Goal: Information Seeking & Learning: Learn about a topic

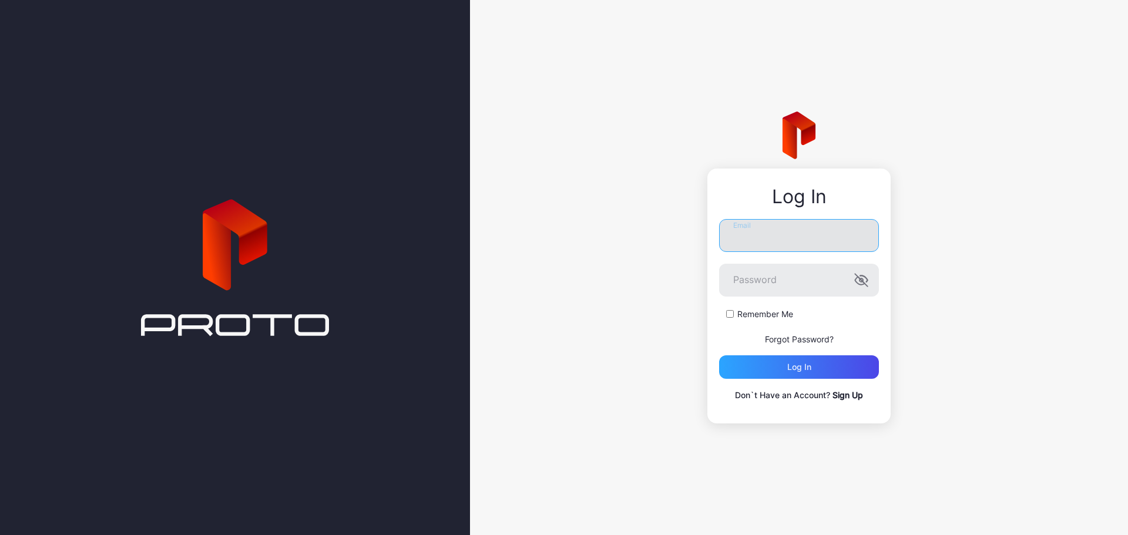
click at [758, 235] on input "Email" at bounding box center [799, 235] width 160 height 33
type input "**********"
click at [719, 355] on button "Log in" at bounding box center [799, 366] width 160 height 23
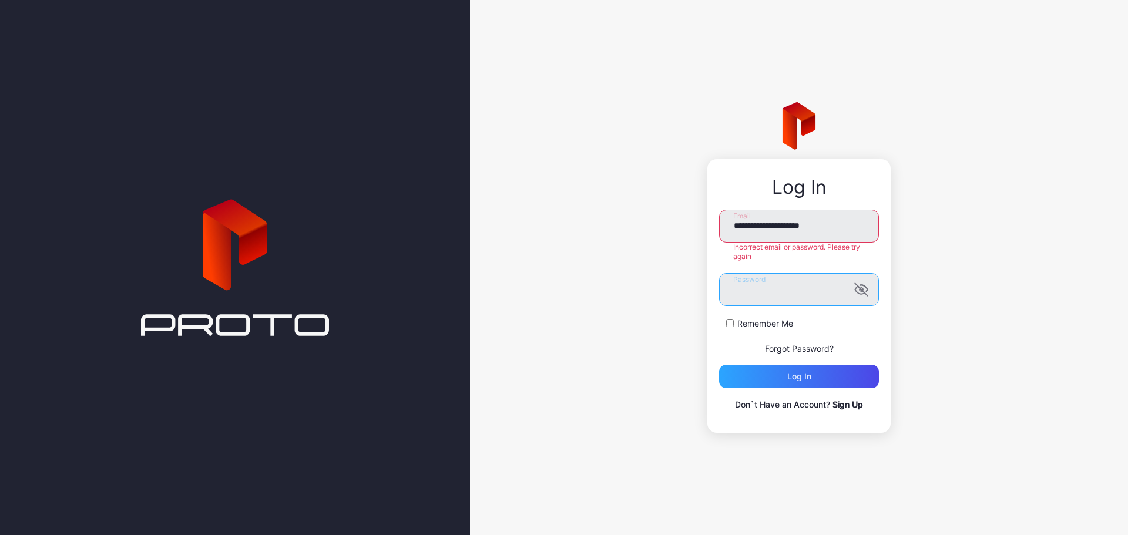
click at [672, 282] on div "**********" at bounding box center [799, 267] width 658 height 535
click at [719, 365] on button "Log in" at bounding box center [799, 376] width 160 height 23
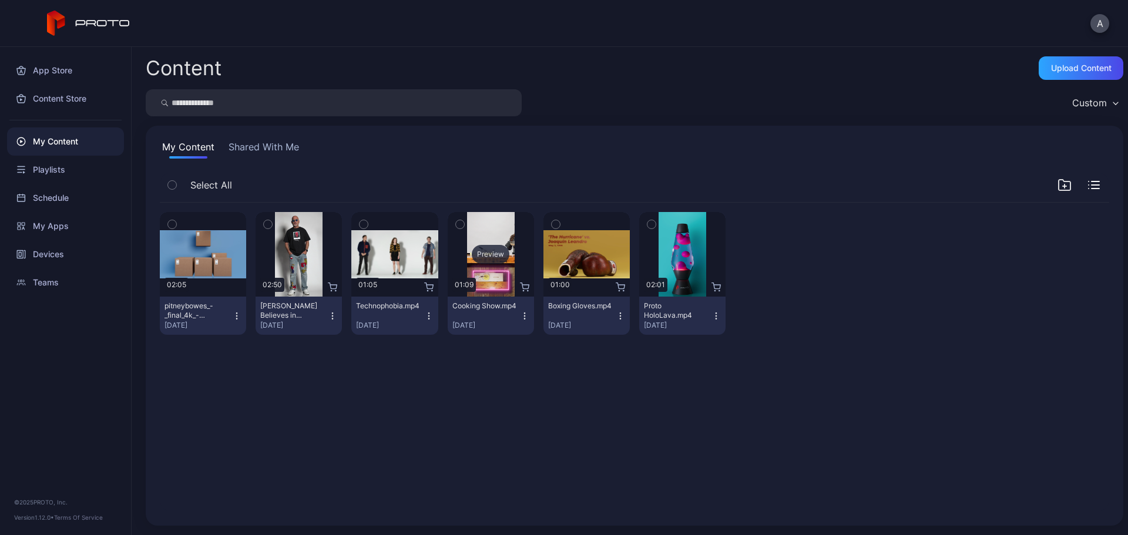
click at [499, 269] on div "Preview" at bounding box center [490, 254] width 86 height 85
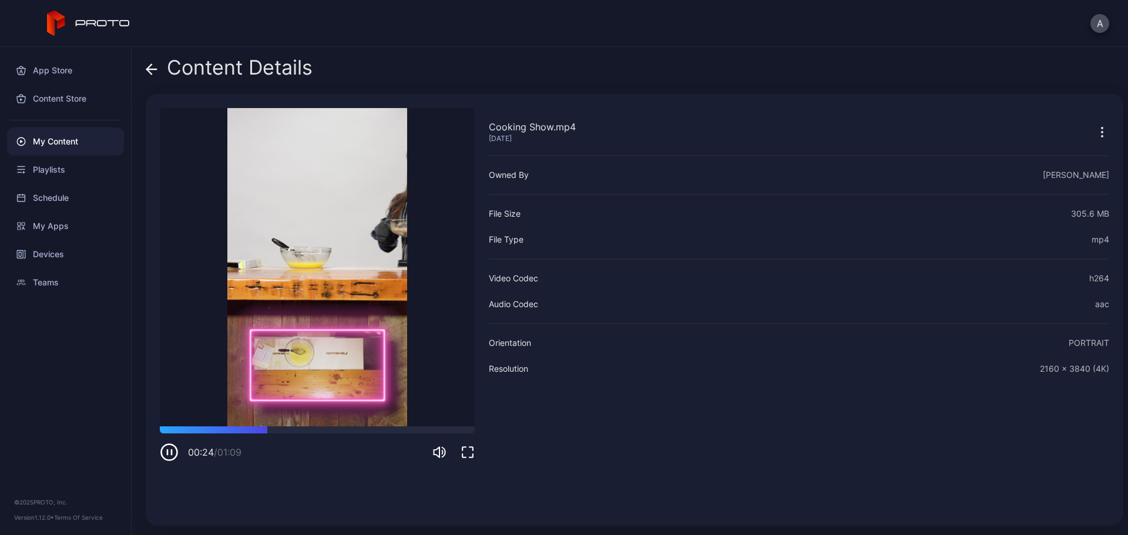
click at [153, 63] on icon at bounding box center [152, 69] width 12 height 12
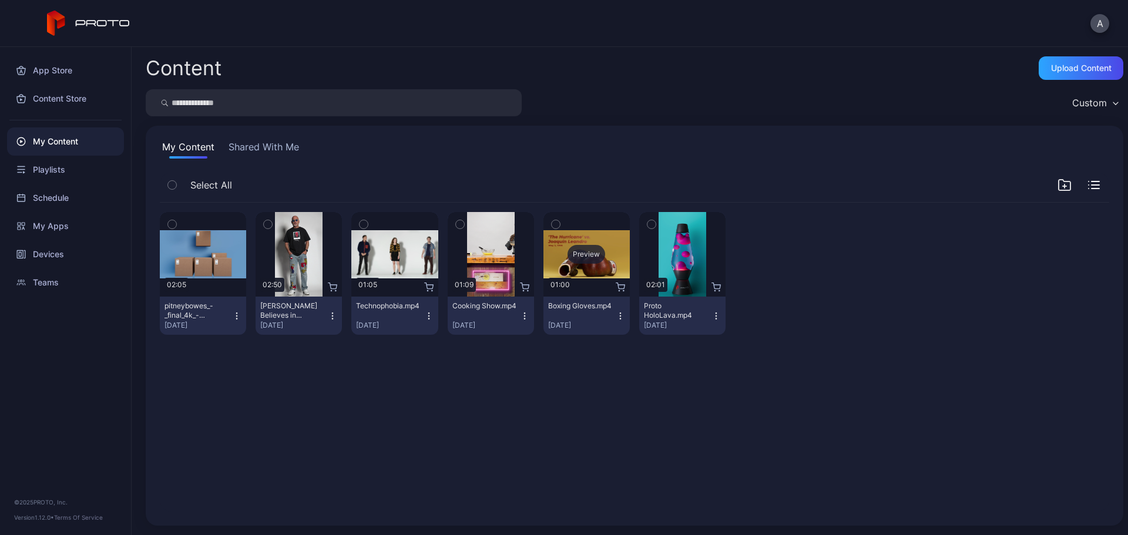
click at [577, 274] on div "Preview" at bounding box center [586, 254] width 86 height 85
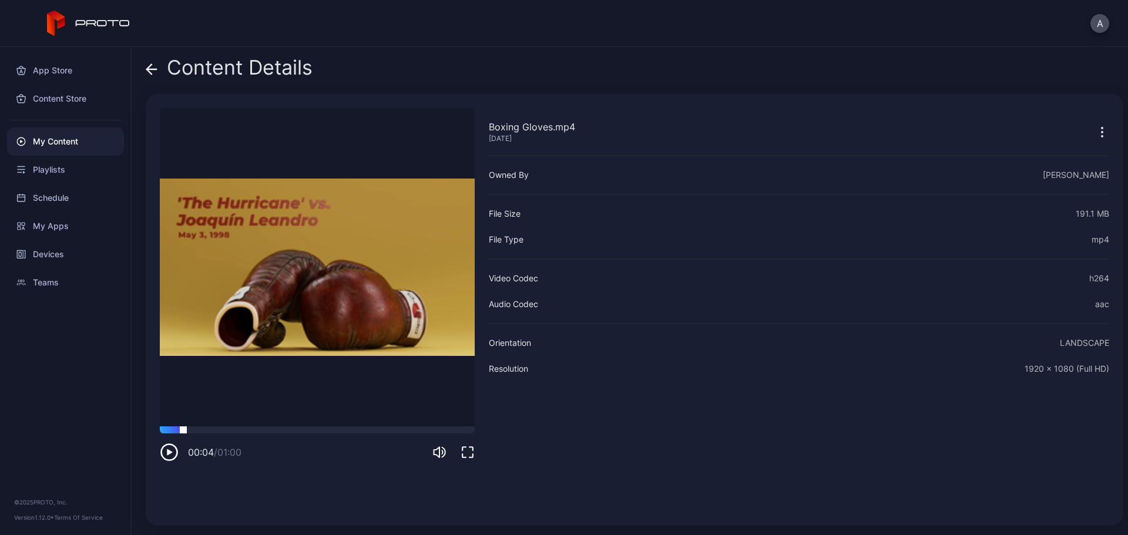
drag, startPoint x: 183, startPoint y: 429, endPoint x: 227, endPoint y: 433, distance: 44.2
click at [227, 433] on div at bounding box center [317, 429] width 315 height 7
click at [307, 429] on div at bounding box center [317, 429] width 315 height 7
click at [338, 432] on div at bounding box center [317, 429] width 315 height 7
click at [388, 432] on div at bounding box center [317, 429] width 315 height 7
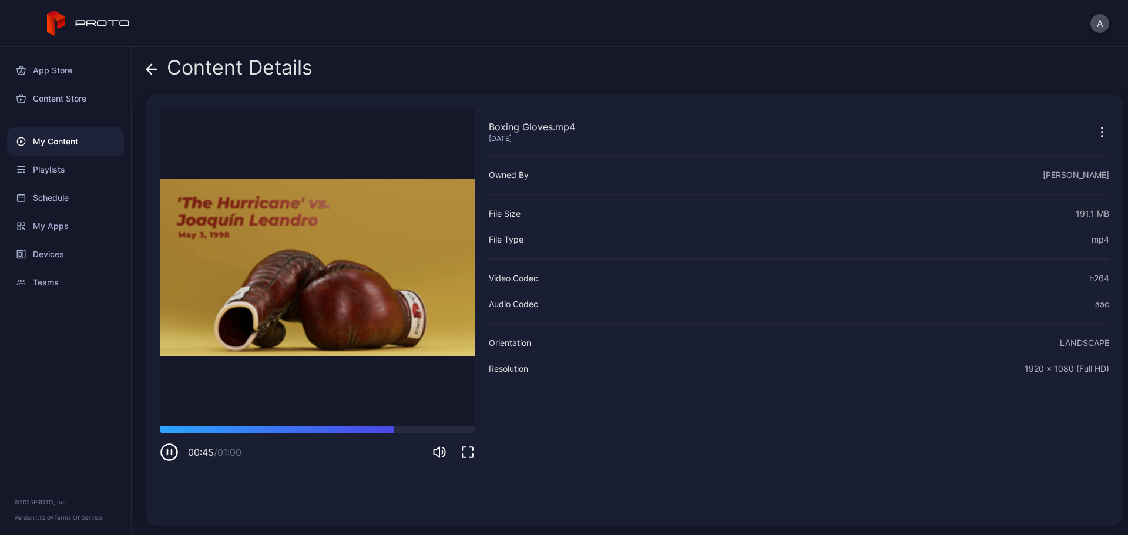
click at [149, 74] on icon at bounding box center [152, 69] width 12 height 12
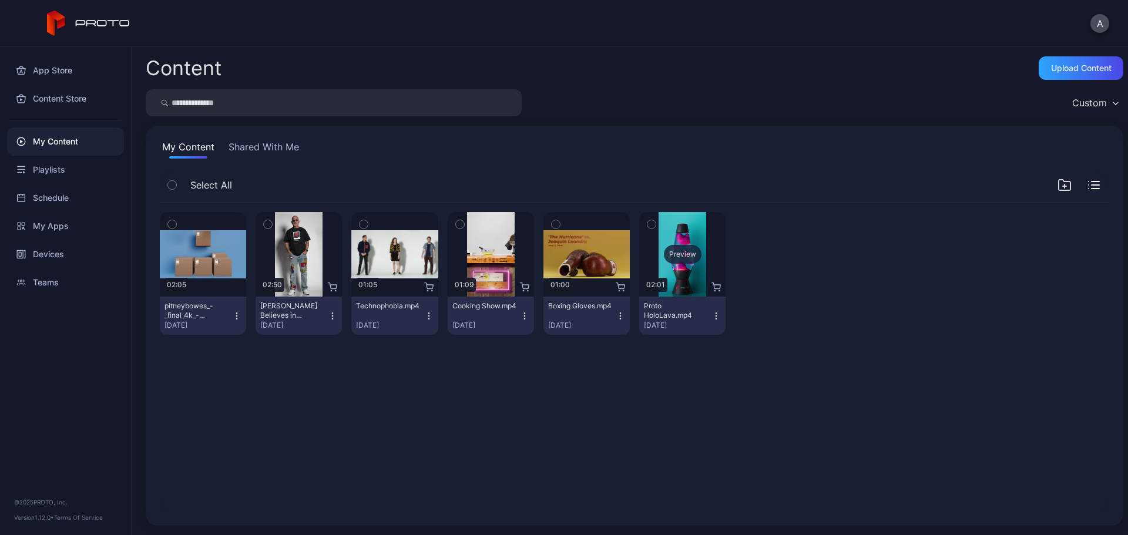
click at [672, 275] on div "Preview" at bounding box center [682, 254] width 86 height 85
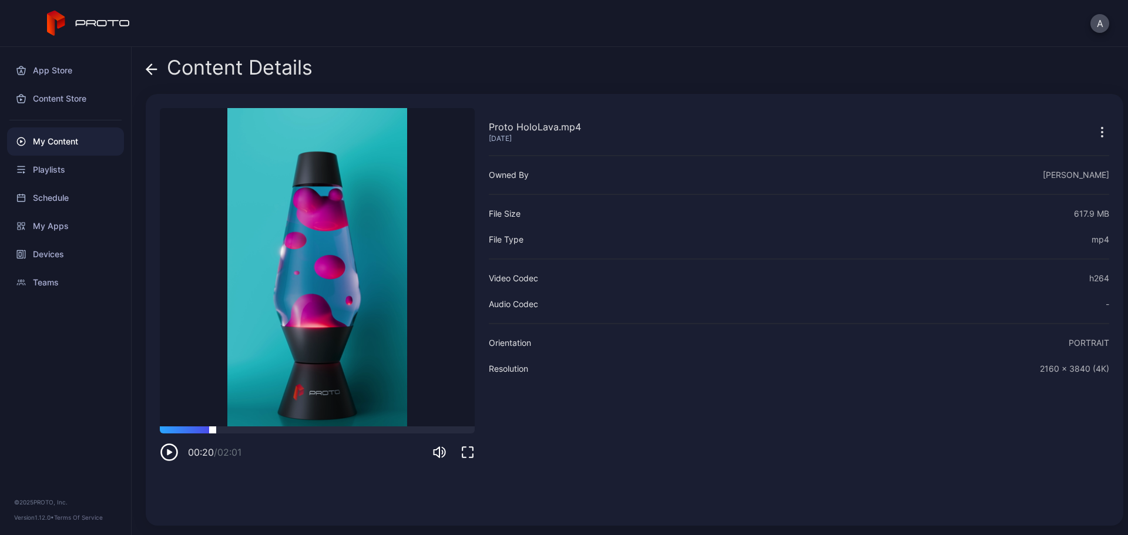
drag, startPoint x: 183, startPoint y: 432, endPoint x: 227, endPoint y: 429, distance: 43.6
click at [227, 429] on div at bounding box center [317, 429] width 315 height 7
drag, startPoint x: 251, startPoint y: 427, endPoint x: 420, endPoint y: 435, distance: 169.3
click at [420, 435] on div "01:39 / 02:01" at bounding box center [317, 443] width 315 height 35
click at [147, 67] on icon at bounding box center [152, 69] width 12 height 12
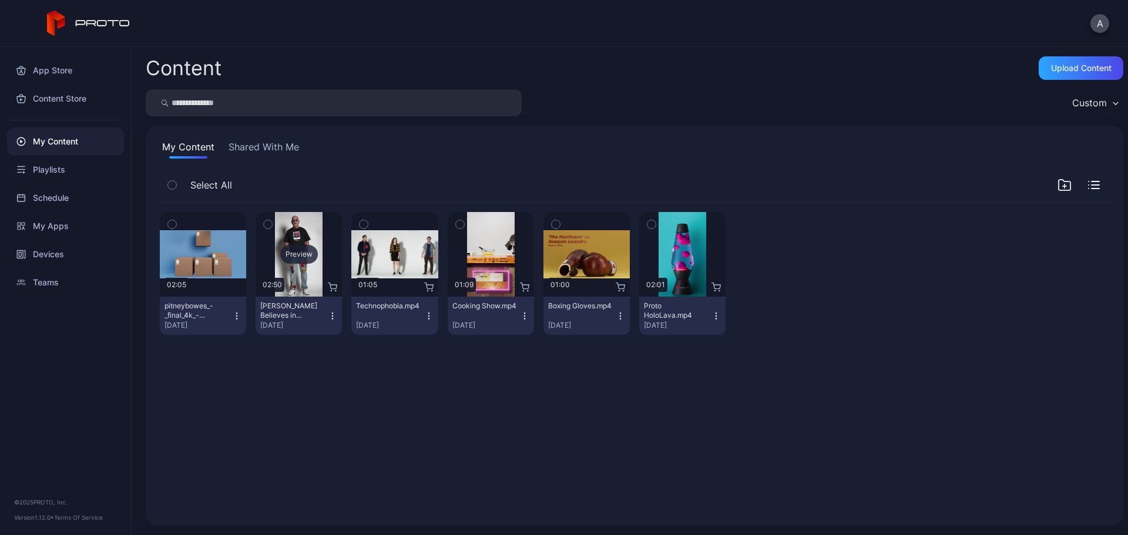
click at [298, 270] on div "Preview" at bounding box center [298, 254] width 86 height 85
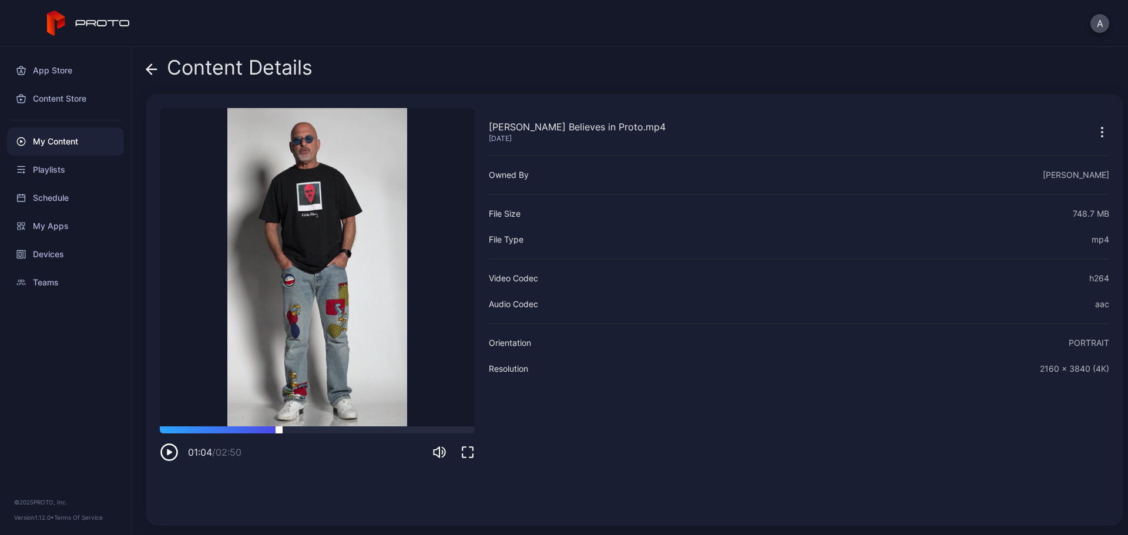
drag, startPoint x: 182, startPoint y: 431, endPoint x: 302, endPoint y: 432, distance: 119.8
click at [302, 432] on div at bounding box center [317, 429] width 315 height 7
click at [155, 73] on icon at bounding box center [152, 69] width 12 height 12
